Goal: Information Seeking & Learning: Learn about a topic

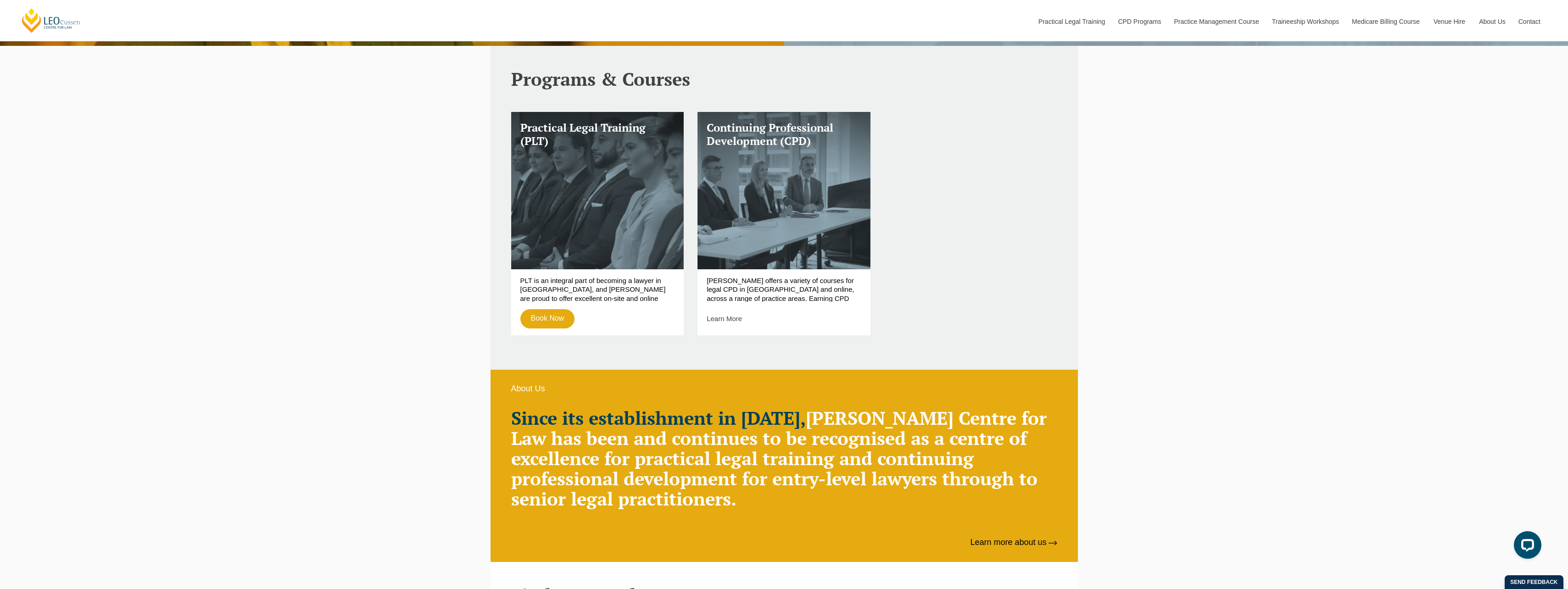
scroll to position [688, 0]
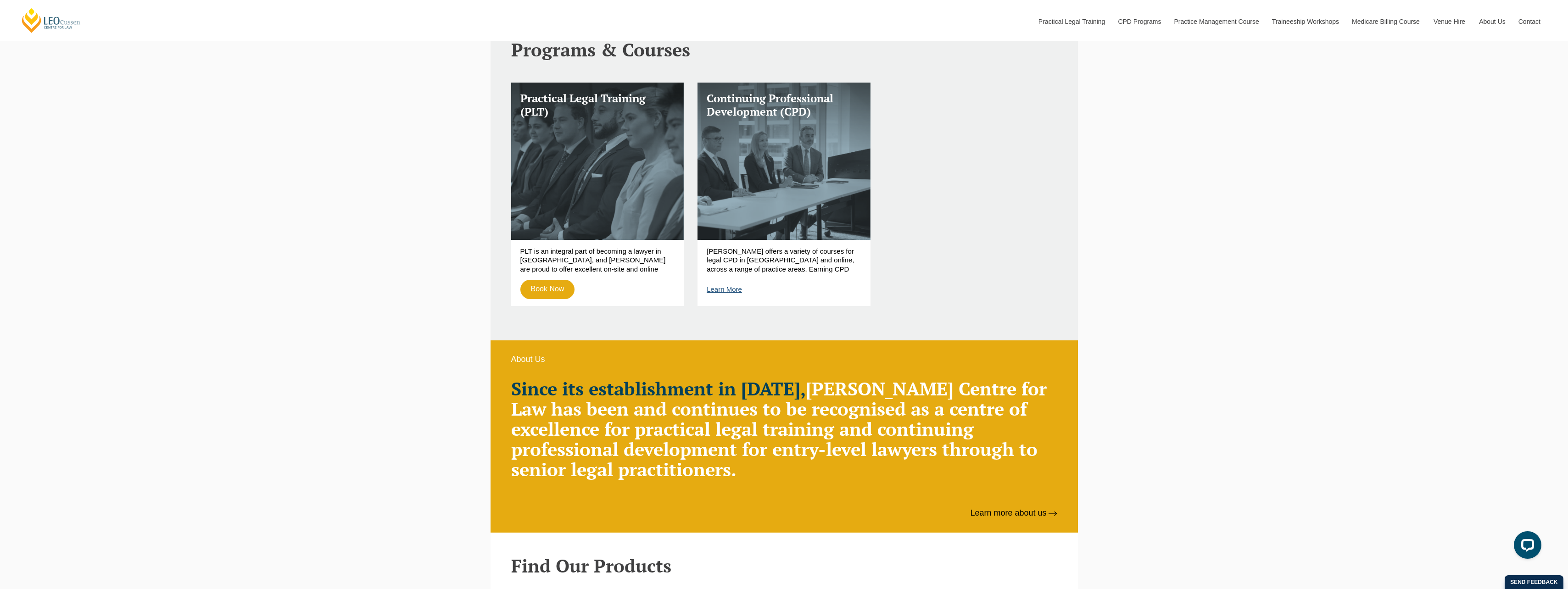
click at [733, 288] on link "Learn More" at bounding box center [724, 289] width 35 height 8
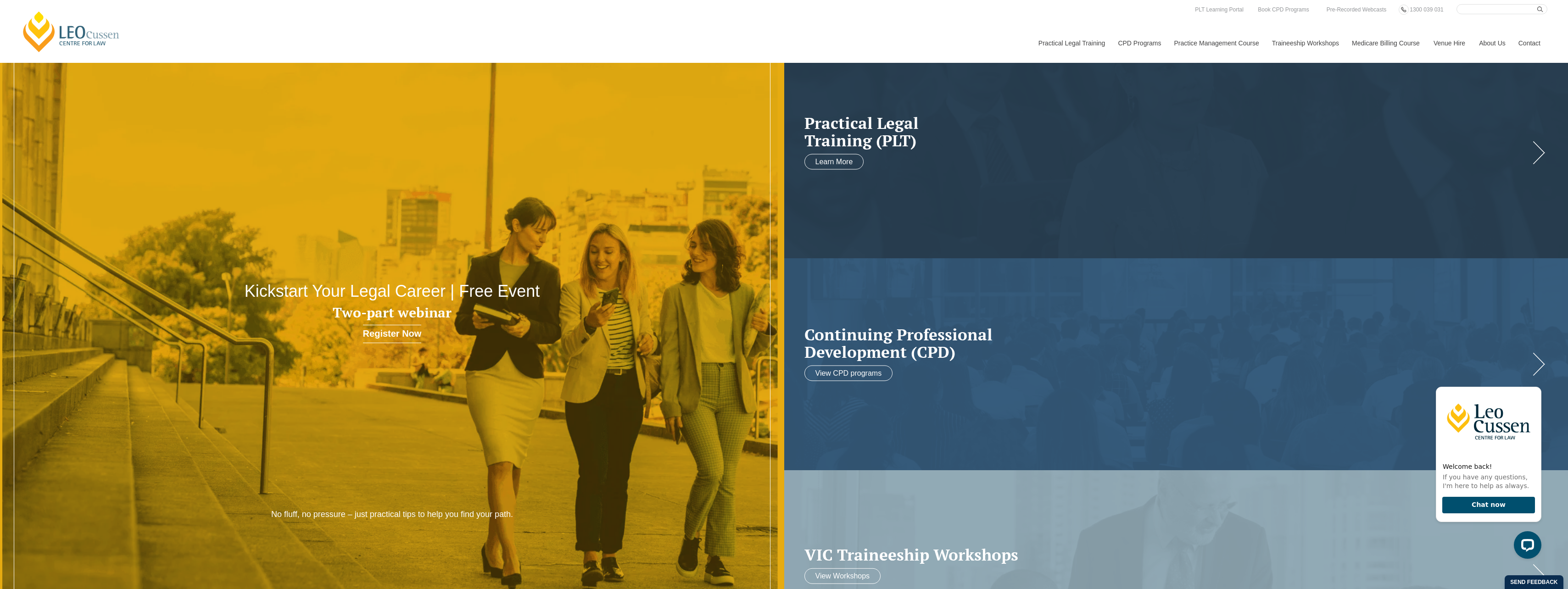
scroll to position [0, 0]
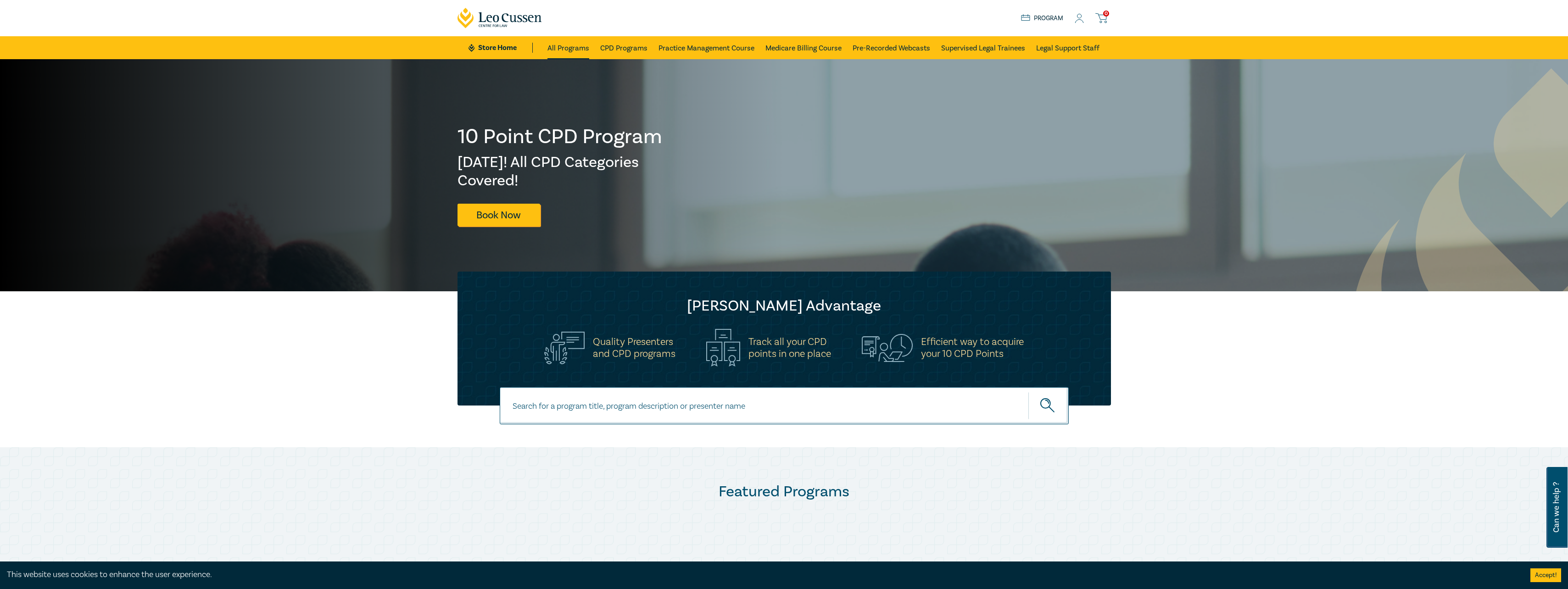
click at [567, 48] on link "All Programs" at bounding box center [568, 48] width 42 height 23
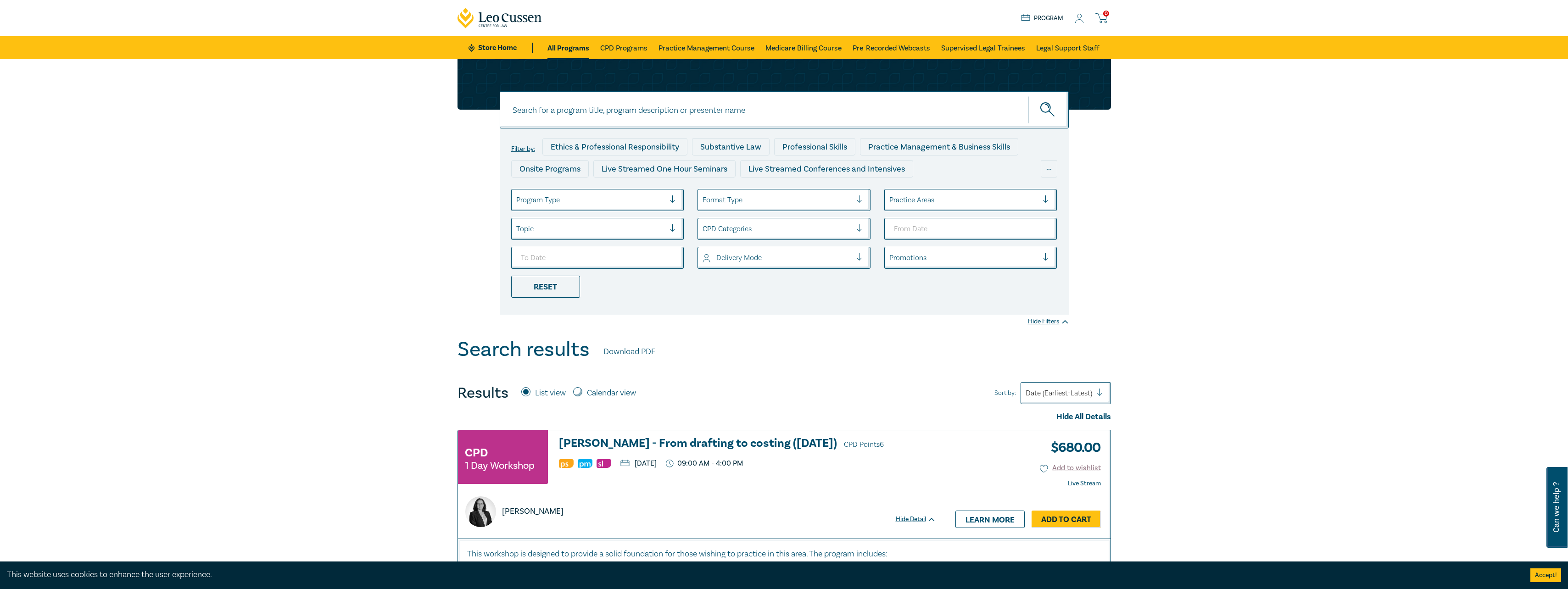
click at [674, 201] on div at bounding box center [676, 199] width 14 height 9
click at [1048, 198] on div at bounding box center [1049, 199] width 14 height 9
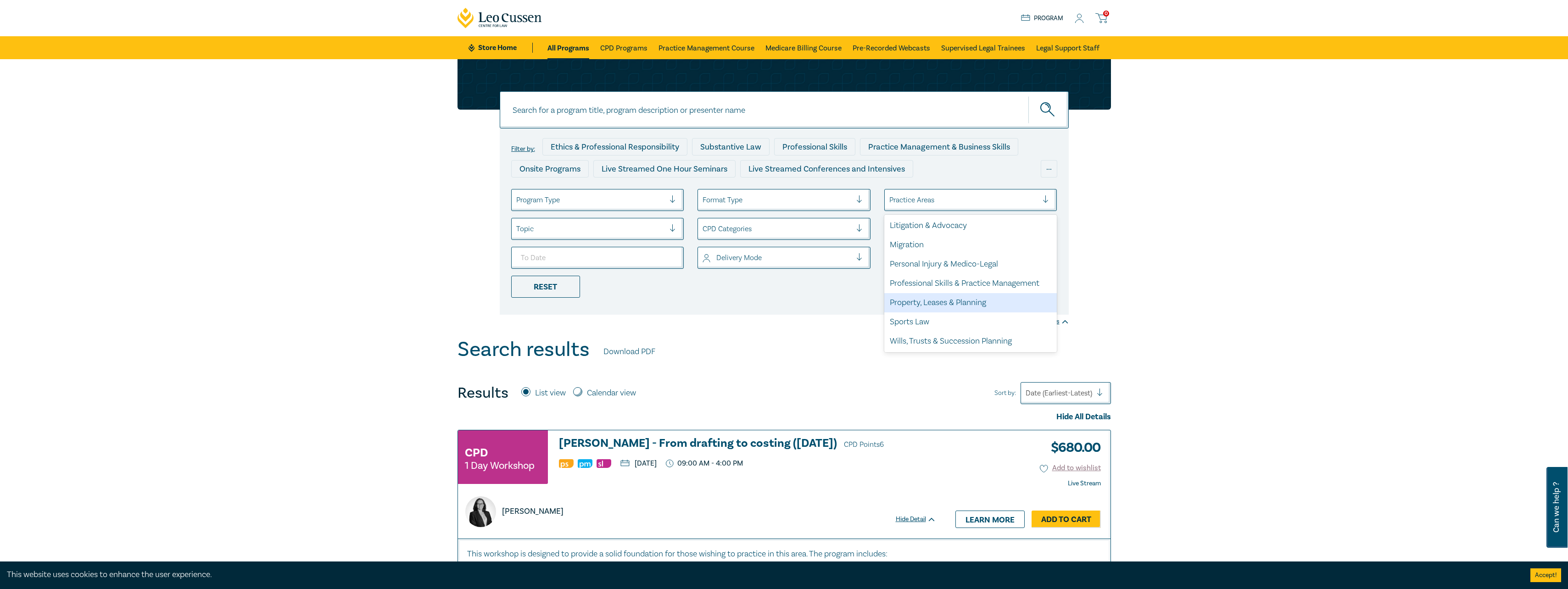
click at [963, 304] on div "Property, Leases & Planning" at bounding box center [970, 303] width 173 height 20
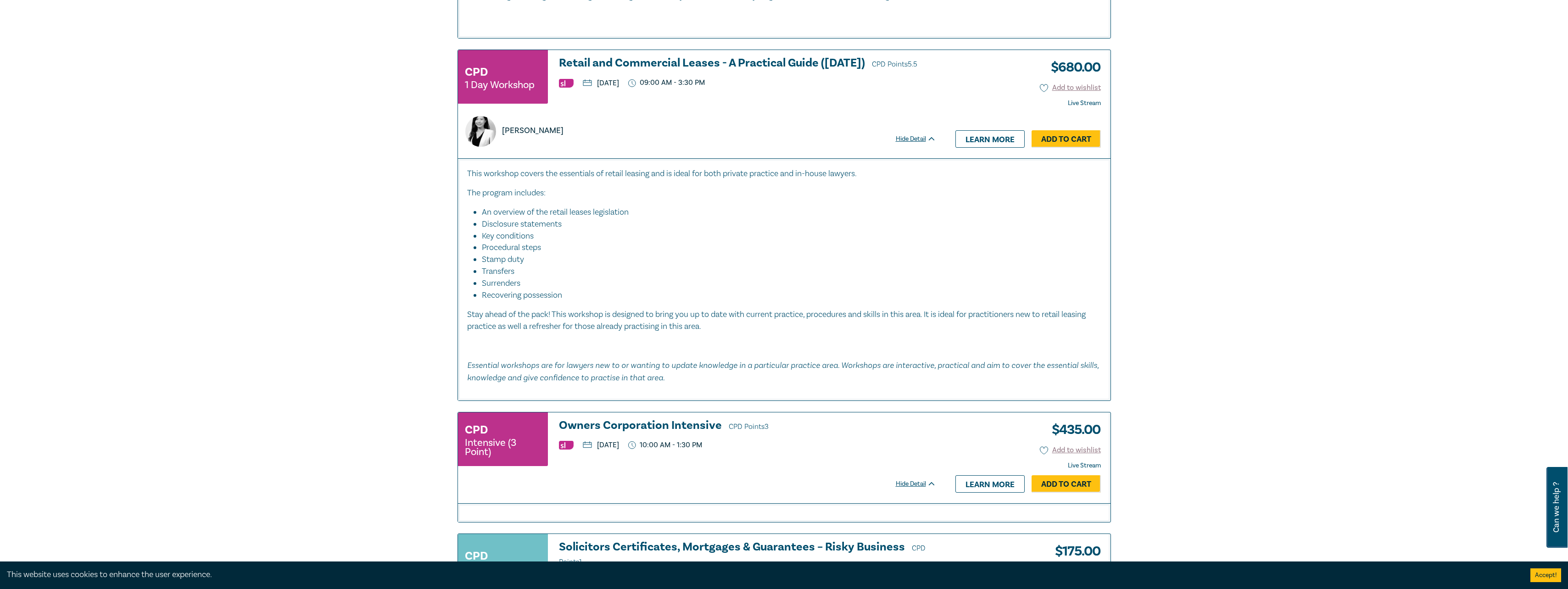
scroll to position [3074, 0]
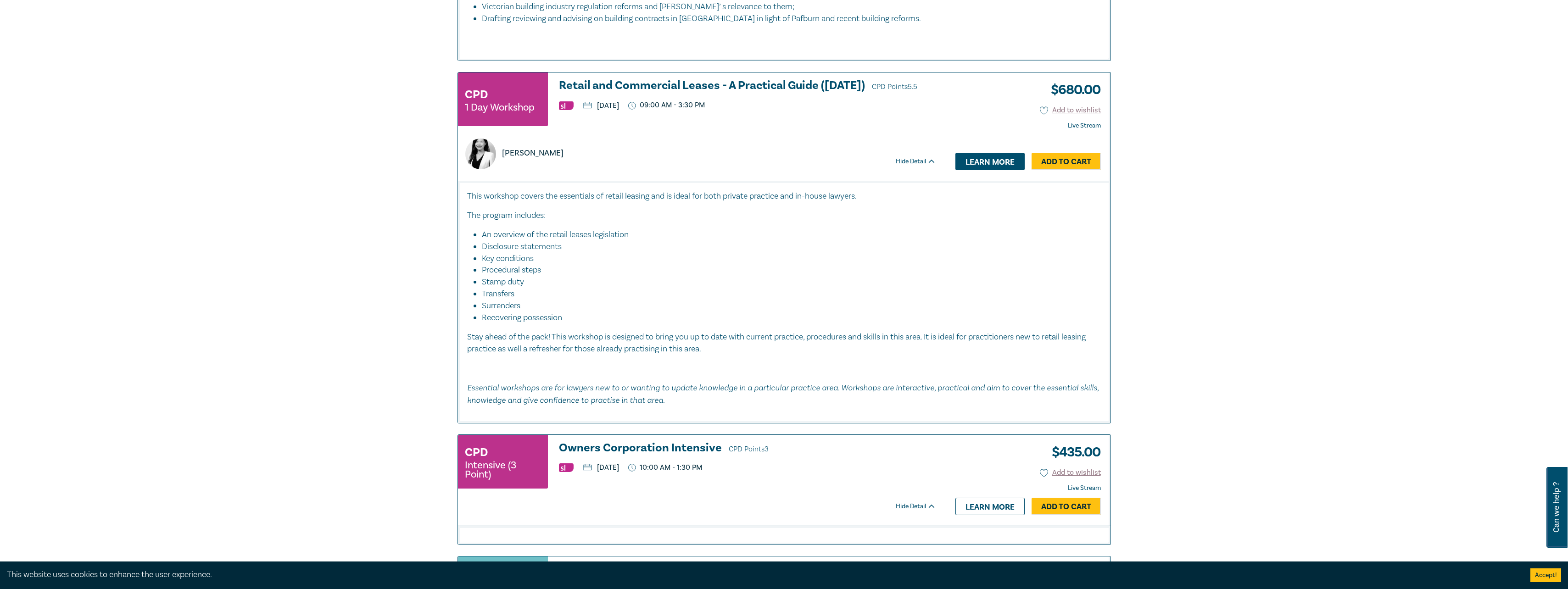
click at [985, 152] on link "Learn more" at bounding box center [990, 161] width 69 height 17
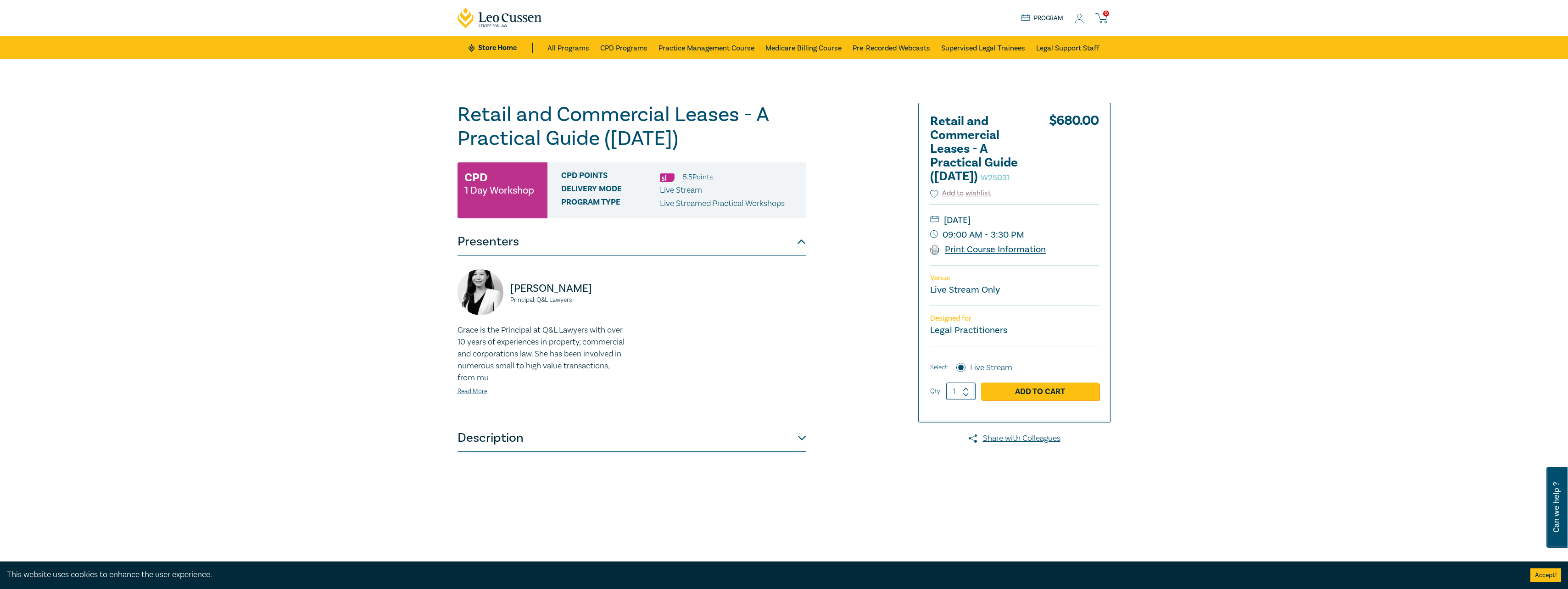
click at [951, 256] on link "Print Course Information" at bounding box center [988, 249] width 116 height 12
click at [470, 391] on link "Read More" at bounding box center [472, 391] width 30 height 8
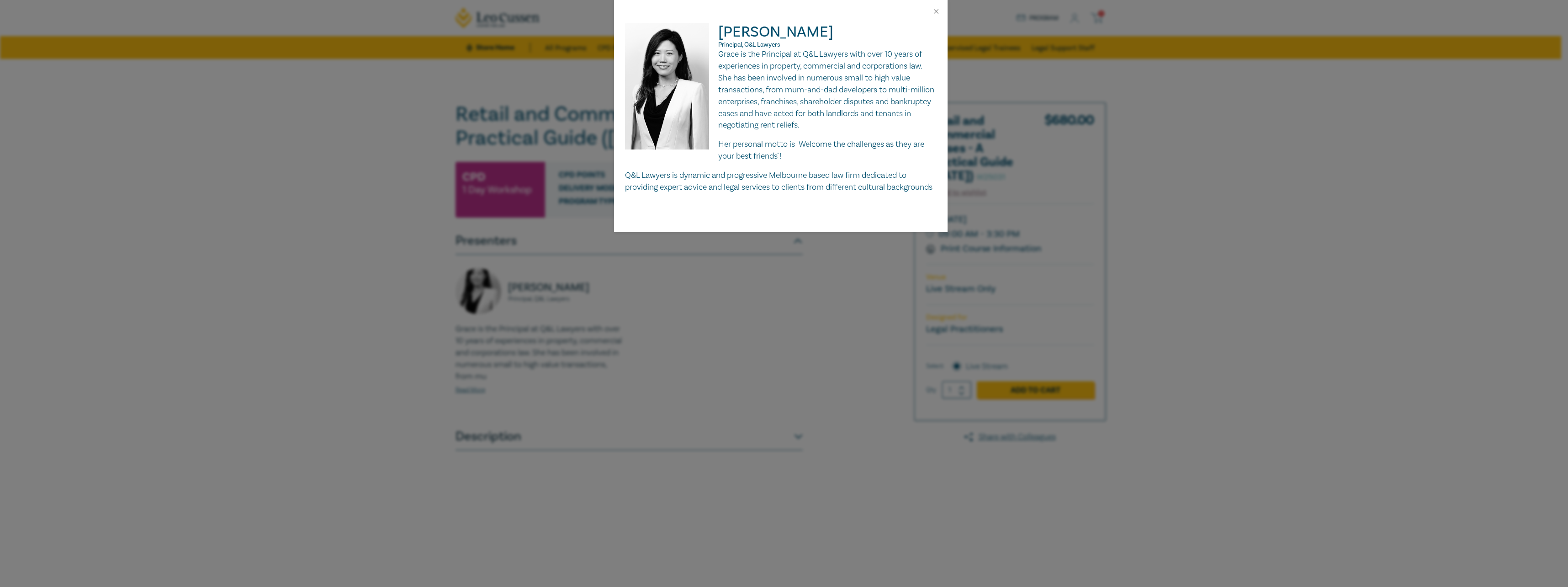
click at [735, 361] on div "[PERSON_NAME] Principal, Q&L Lawyers Grace is the Principal at Q&L Lawyers with…" at bounding box center [784, 293] width 1568 height 587
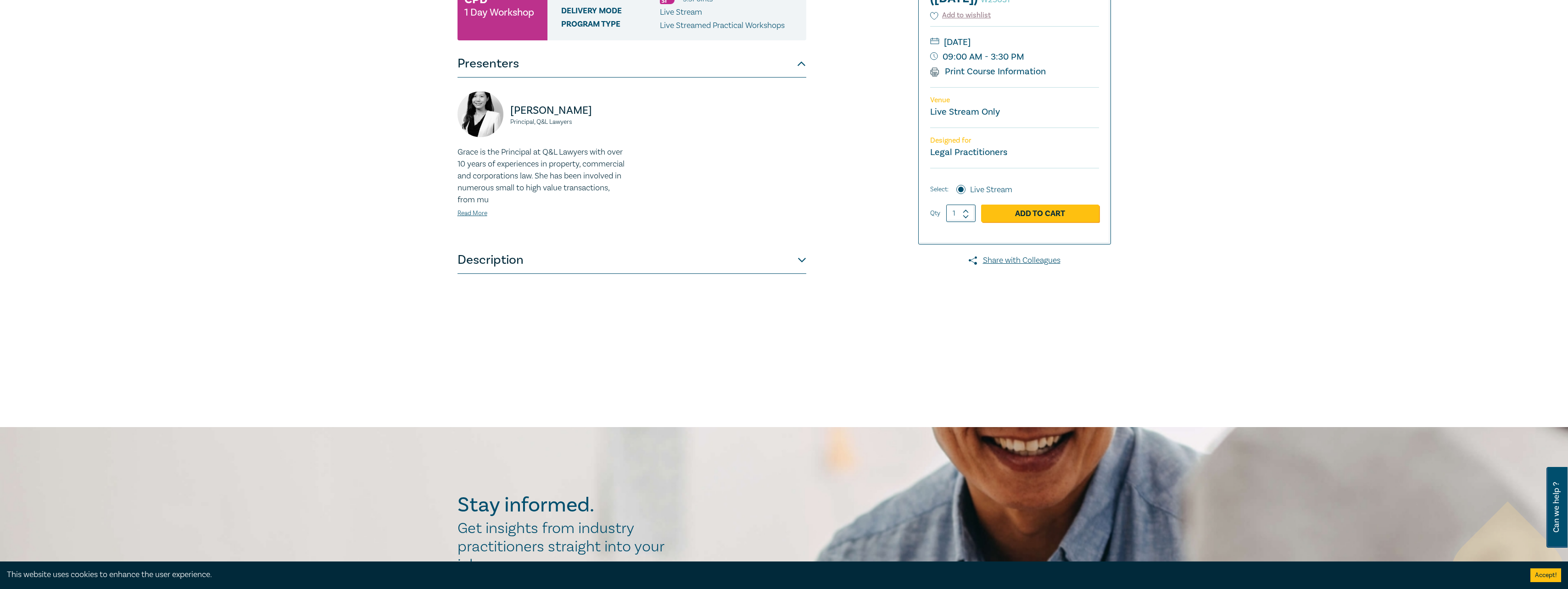
scroll to position [184, 0]
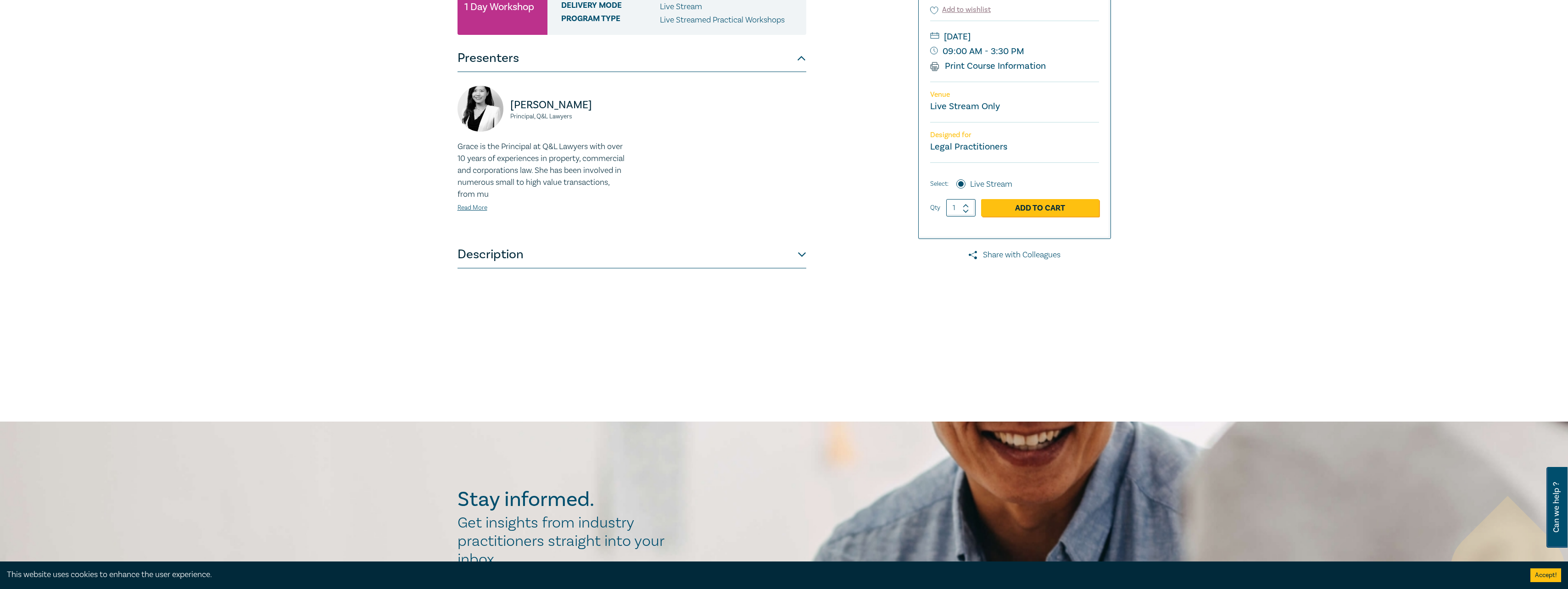
click at [993, 261] on link "Share with Colleagues" at bounding box center [1014, 255] width 193 height 12
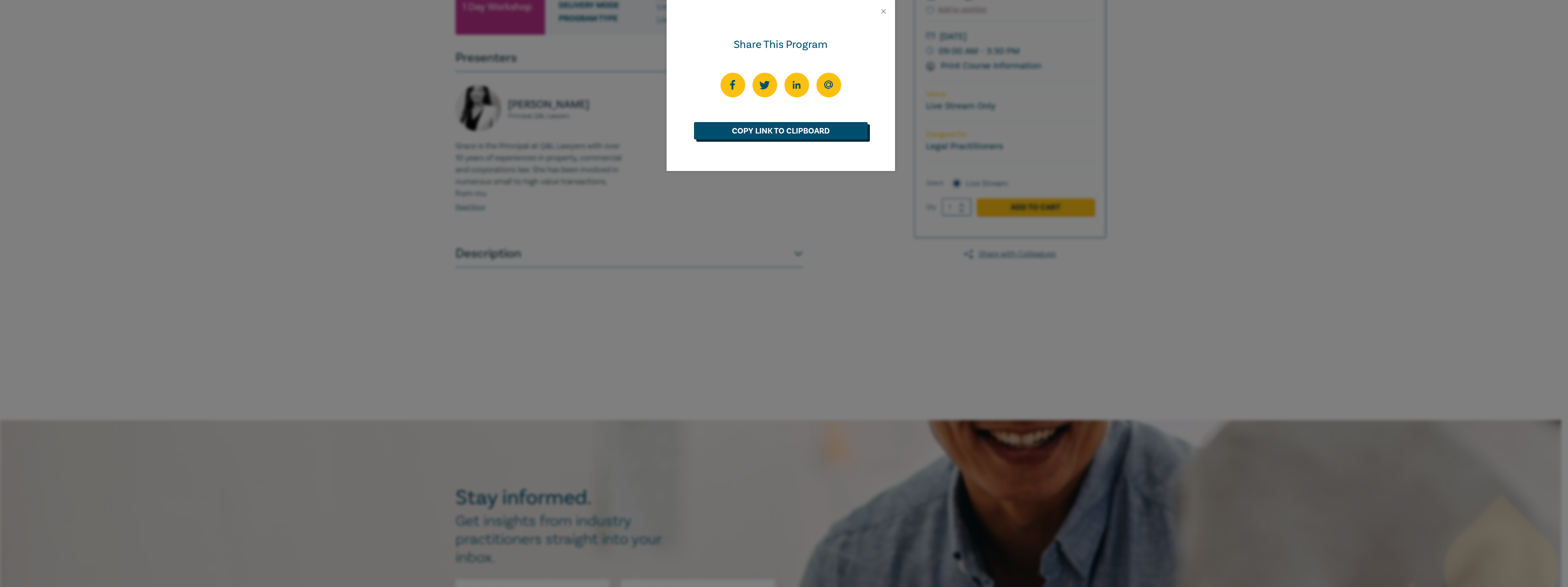
click at [762, 128] on link "Copy Link to Clipboard" at bounding box center [780, 130] width 174 height 17
click at [886, 13] on button "Close" at bounding box center [883, 11] width 8 height 8
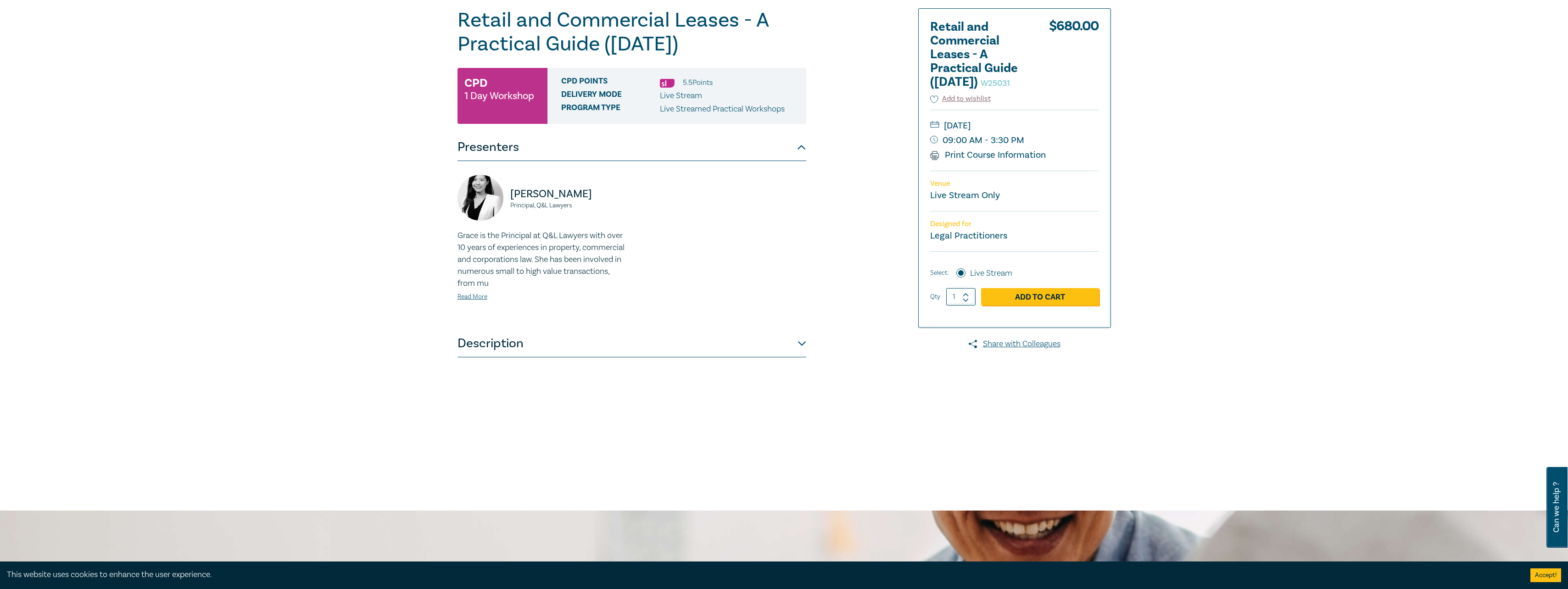
scroll to position [0, 0]
